Goal: Find specific page/section: Find specific page/section

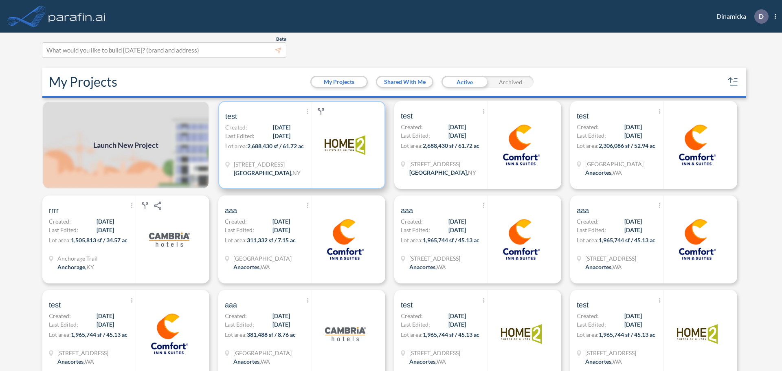
click at [295, 139] on div "Show More Created with sketchtool. Archive Reports Share a copy test Created: […" at bounding box center [268, 145] width 86 height 86
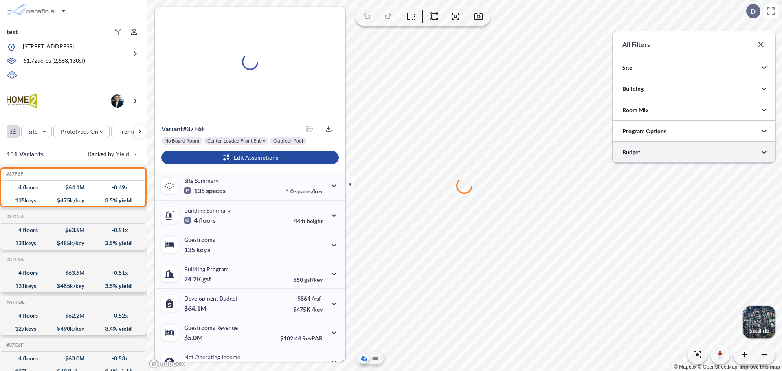
click at [659, 150] on div at bounding box center [694, 152] width 163 height 21
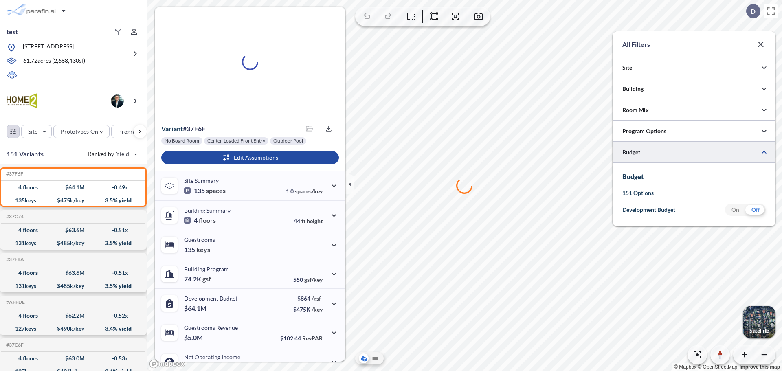
scroll to position [407321, 407158]
click at [659, 150] on div at bounding box center [694, 152] width 163 height 21
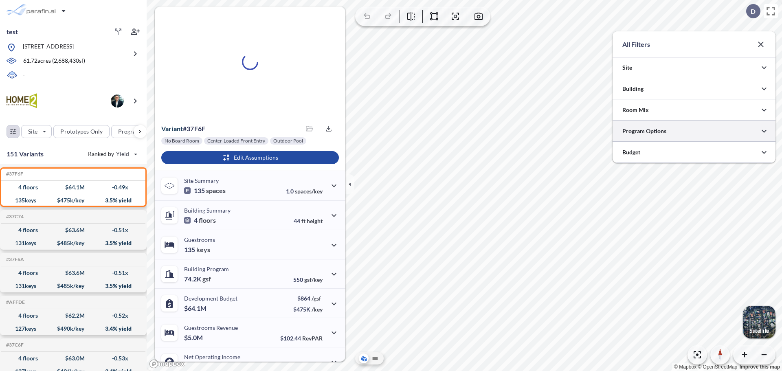
click at [660, 130] on div at bounding box center [694, 131] width 163 height 21
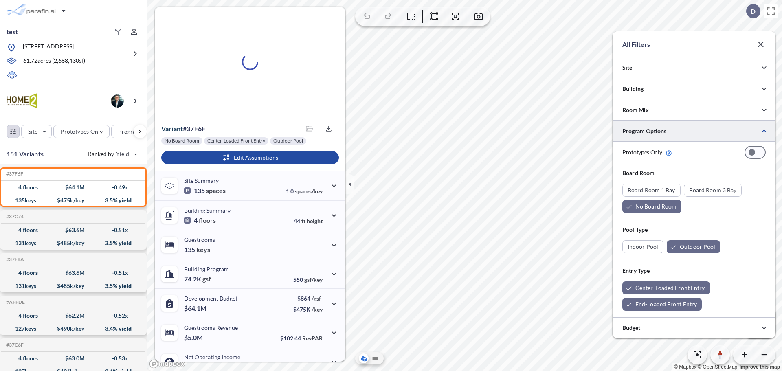
click at [660, 130] on div at bounding box center [694, 131] width 163 height 21
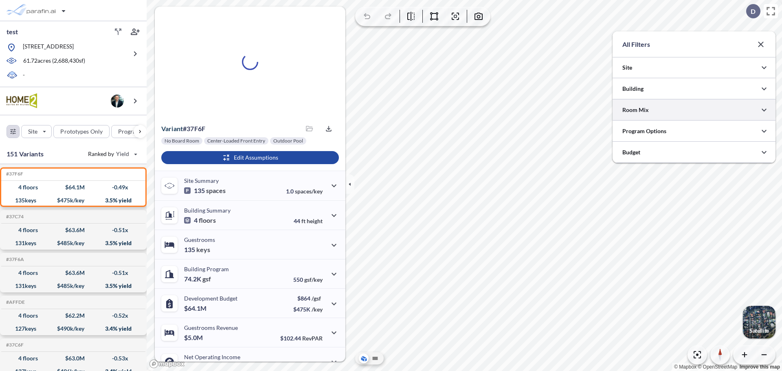
click at [658, 111] on div at bounding box center [694, 109] width 163 height 21
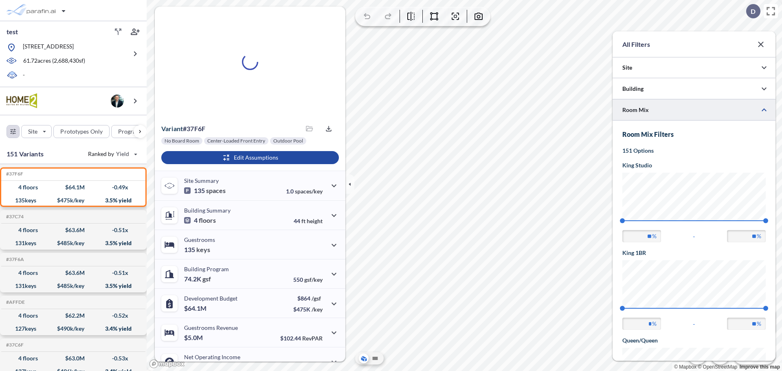
scroll to position [310, 163]
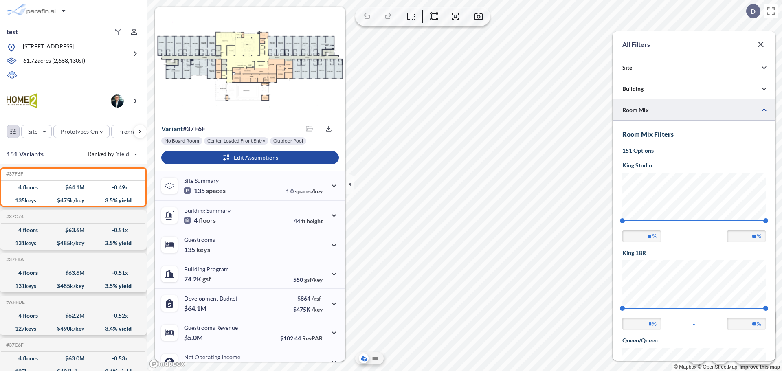
click at [658, 111] on div at bounding box center [694, 109] width 163 height 21
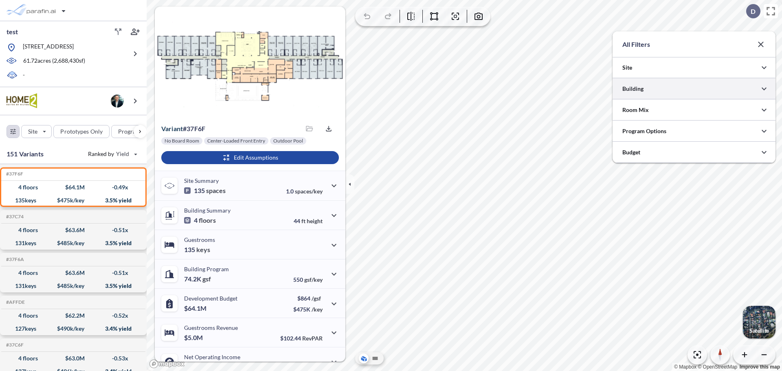
scroll to position [0, 0]
click at [653, 88] on div at bounding box center [694, 88] width 163 height 21
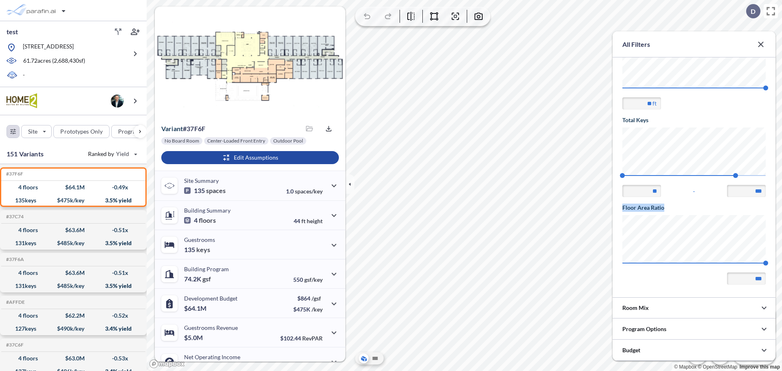
drag, startPoint x: 668, startPoint y: 209, endPoint x: 622, endPoint y: 206, distance: 45.3
click at [622, 206] on h5 "Floor Area Ratio" at bounding box center [693, 208] width 143 height 8
copy h5 "Floor Area Ratio"
